Goal: Answer question/provide support

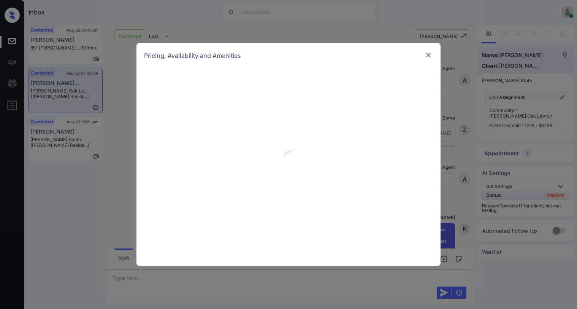
scroll to position [1990, 0]
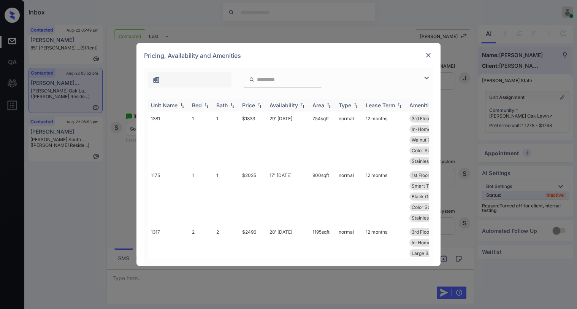
click at [257, 107] on img at bounding box center [260, 105] width 8 height 5
click at [257, 107] on img at bounding box center [260, 105] width 8 height 6
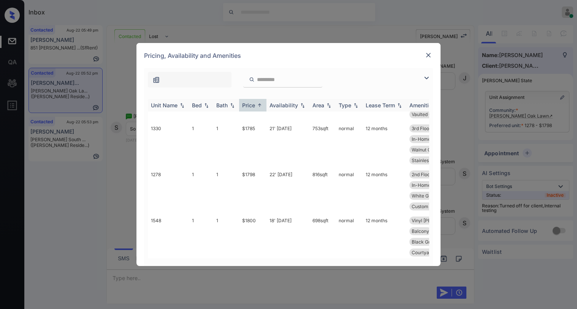
scroll to position [152, 0]
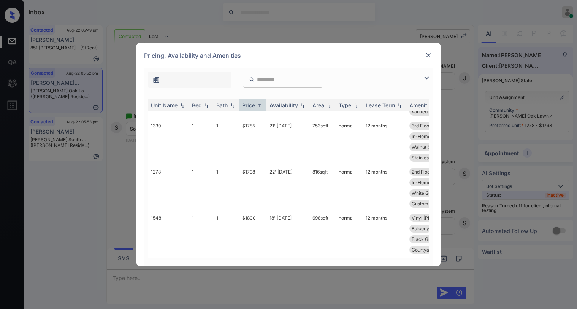
click at [429, 78] on img at bounding box center [426, 77] width 9 height 9
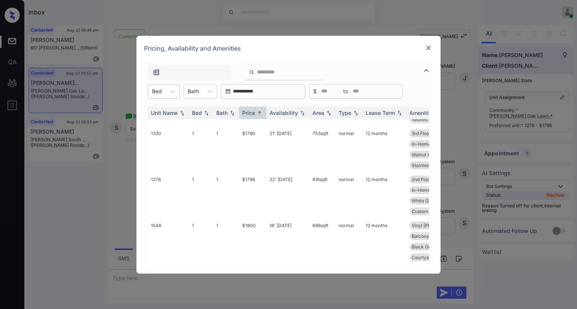
click at [163, 92] on div "Bed" at bounding box center [156, 91] width 17 height 11
click at [156, 119] on div "1" at bounding box center [164, 124] width 32 height 14
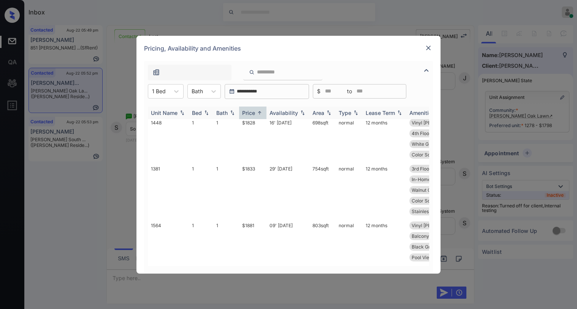
click at [257, 116] on div "Price" at bounding box center [252, 113] width 21 height 6
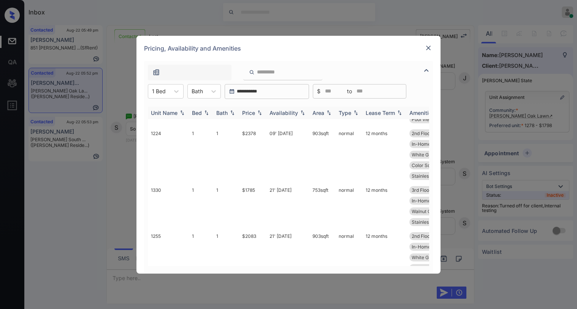
click at [257, 116] on div "Price" at bounding box center [252, 113] width 21 height 6
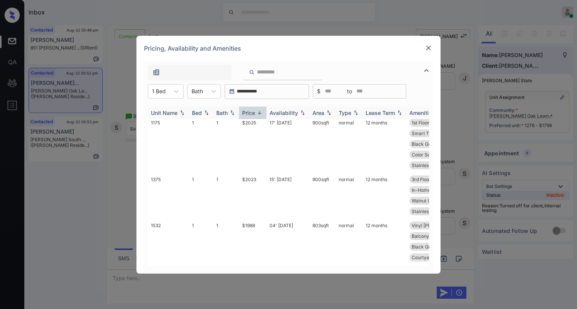
click at [257, 116] on div "Price" at bounding box center [252, 113] width 21 height 6
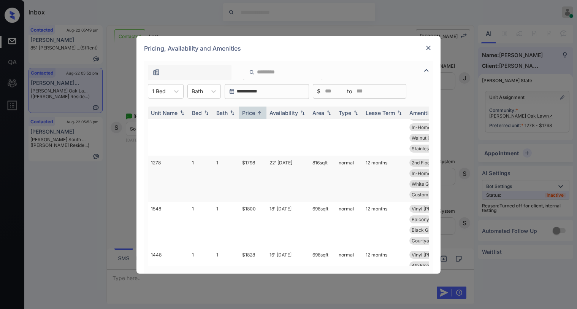
scroll to position [0, 0]
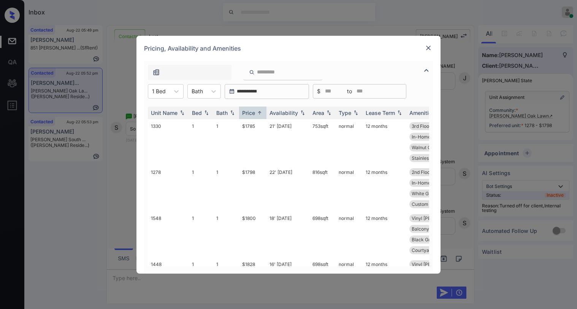
click at [430, 49] on img at bounding box center [429, 48] width 8 height 8
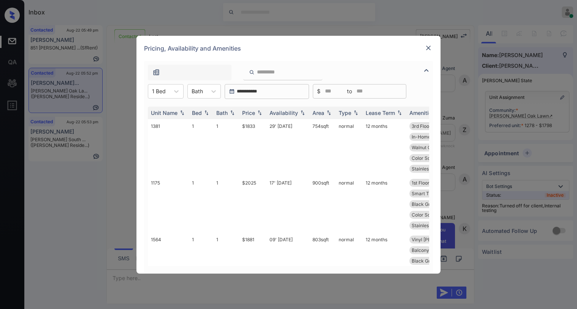
scroll to position [1876, 0]
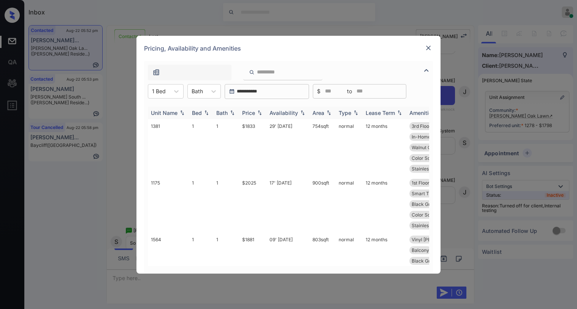
click at [262, 114] on img at bounding box center [260, 112] width 8 height 5
click at [262, 114] on img at bounding box center [260, 113] width 8 height 6
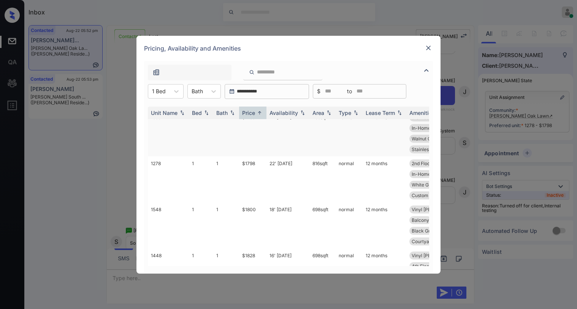
scroll to position [0, 0]
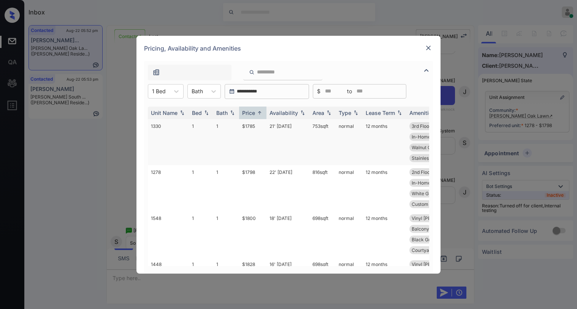
click at [257, 128] on td "$1785" at bounding box center [252, 142] width 27 height 46
drag, startPoint x: 261, startPoint y: 175, endPoint x: 308, endPoint y: 185, distance: 47.9
click at [308, 185] on tr "1278 1 1 $1798 22' [DATE] 816 sqft normal 12 months 2nd Floor Vinyl [PERSON_NAM…" at bounding box center [346, 188] width 397 height 46
click at [234, 173] on td "1" at bounding box center [226, 188] width 26 height 46
drag, startPoint x: 243, startPoint y: 171, endPoint x: 379, endPoint y: 119, distance: 146.4
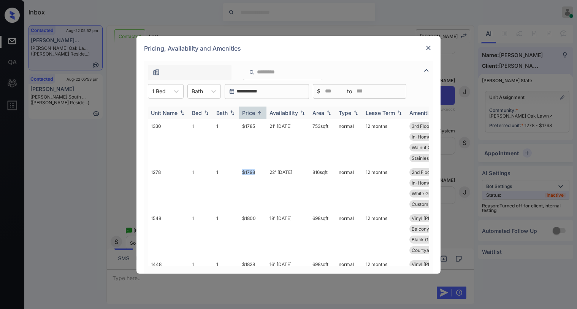
click at [259, 173] on td "$1798" at bounding box center [252, 188] width 27 height 46
copy td "$1798"
click at [426, 44] on img at bounding box center [429, 48] width 8 height 8
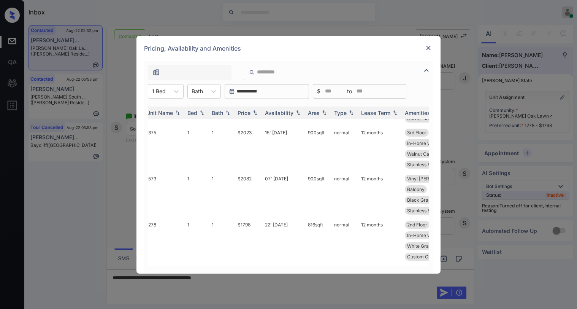
scroll to position [494, 5]
click at [430, 51] on img at bounding box center [429, 48] width 8 height 8
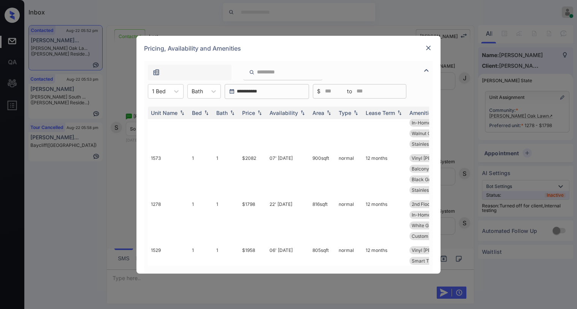
scroll to position [646, 0]
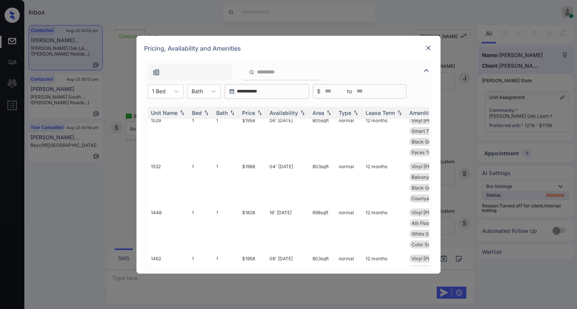
click at [429, 51] on img at bounding box center [429, 48] width 8 height 8
